Goal: Transaction & Acquisition: Obtain resource

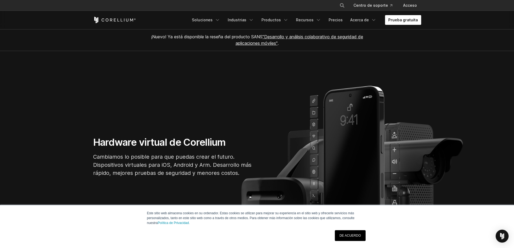
click at [404, 22] on font "Prueba gratuita" at bounding box center [403, 19] width 30 height 5
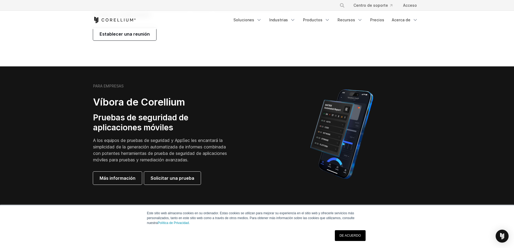
scroll to position [189, 0]
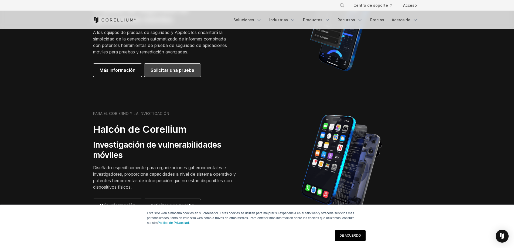
click at [172, 75] on link "Solicitar una prueba" at bounding box center [172, 70] width 57 height 13
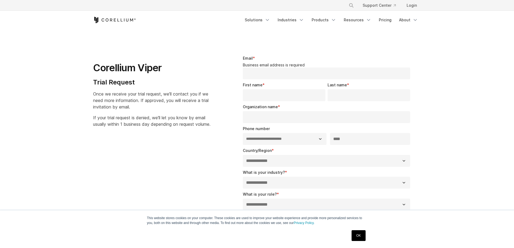
select select "**"
